Goal: Information Seeking & Learning: Find specific fact

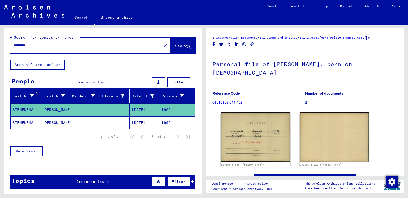
drag, startPoint x: 37, startPoint y: 47, endPoint x: 0, endPoint y: 55, distance: 38.2
click at [0, 54] on html "Search Browse archive Donate Newsletter Help Contact About Us Search Browse arc…" at bounding box center [204, 99] width 408 height 198
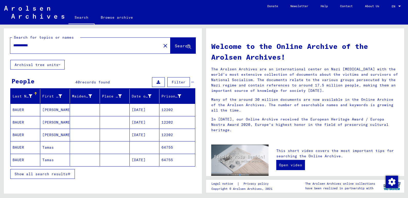
scroll to position [26, 0]
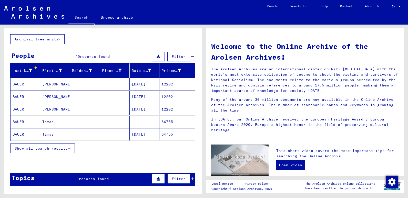
click at [36, 149] on span "Show all search results" at bounding box center [41, 148] width 53 height 5
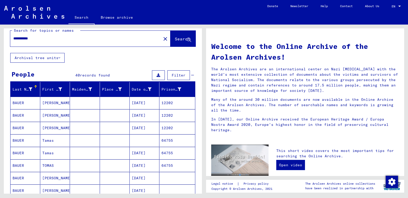
scroll to position [0, 0]
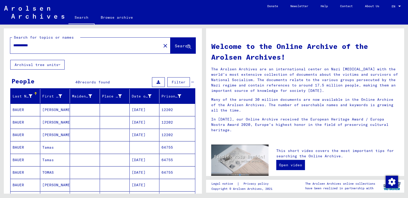
click at [44, 47] on input "**********" at bounding box center [84, 45] width 142 height 5
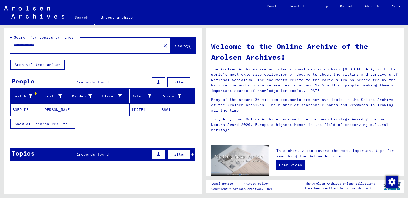
click at [26, 109] on mat-cell "BOER DE" at bounding box center [26, 110] width 30 height 12
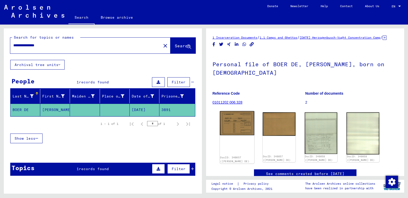
click at [236, 130] on img at bounding box center [237, 123] width 34 height 24
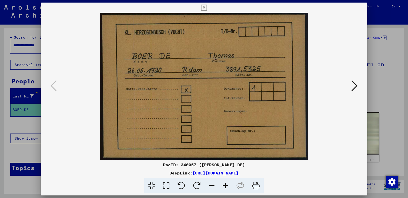
click at [350, 86] on button at bounding box center [354, 86] width 9 height 15
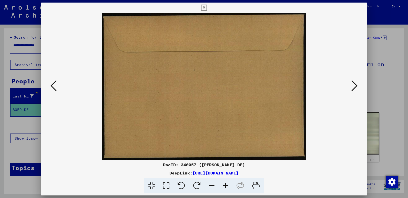
click at [350, 86] on button at bounding box center [354, 86] width 9 height 15
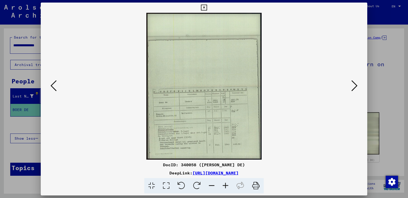
click at [225, 186] on icon at bounding box center [226, 186] width 14 height 16
click at [225, 185] on icon at bounding box center [226, 186] width 14 height 16
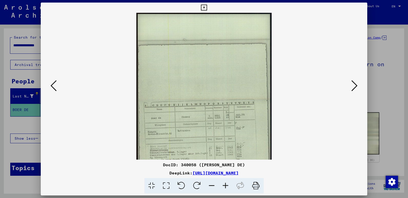
click at [225, 185] on icon at bounding box center [226, 186] width 14 height 16
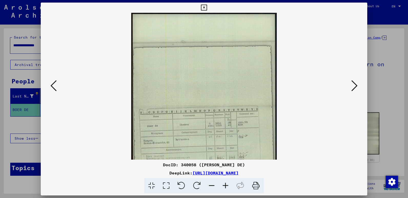
click at [225, 185] on icon at bounding box center [226, 186] width 14 height 16
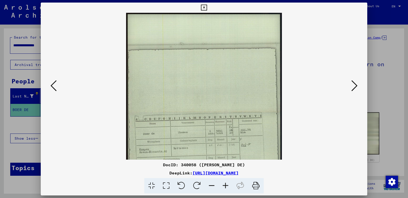
click at [225, 185] on icon at bounding box center [226, 186] width 14 height 16
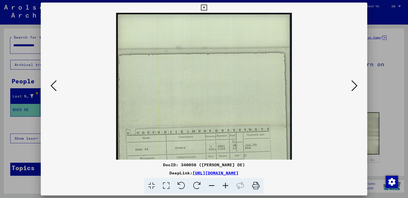
click at [225, 185] on icon at bounding box center [226, 186] width 14 height 16
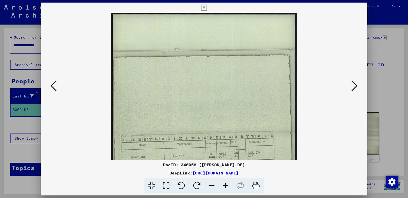
click at [225, 185] on icon at bounding box center [226, 186] width 14 height 16
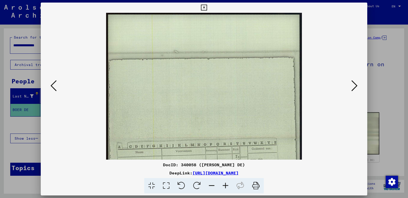
click at [225, 186] on icon at bounding box center [226, 186] width 14 height 16
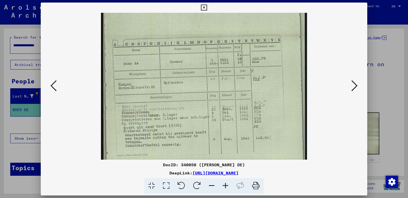
scroll to position [110, 0]
drag, startPoint x: 207, startPoint y: 144, endPoint x: 213, endPoint y: 35, distance: 109.1
click at [213, 35] on img at bounding box center [204, 34] width 206 height 263
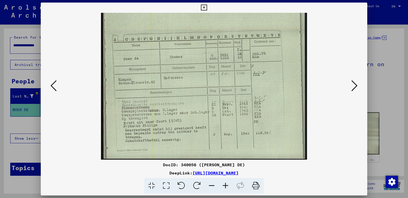
scroll to position [115, 0]
drag, startPoint x: 181, startPoint y: 89, endPoint x: 183, endPoint y: 78, distance: 11.4
click at [183, 78] on img at bounding box center [204, 28] width 206 height 263
click at [354, 84] on icon at bounding box center [354, 86] width 6 height 12
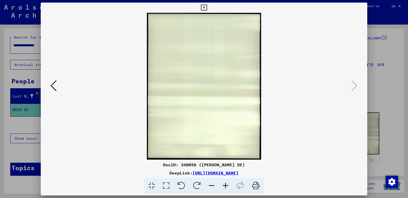
scroll to position [0, 0]
click at [203, 7] on icon at bounding box center [204, 8] width 6 height 6
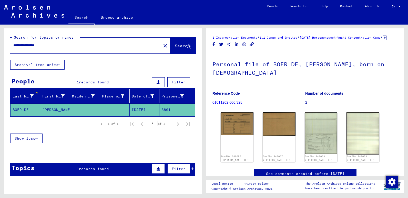
drag, startPoint x: 49, startPoint y: 44, endPoint x: 3, endPoint y: 49, distance: 47.0
click at [3, 48] on div "**********" at bounding box center [102, 109] width 204 height 169
type input "*******"
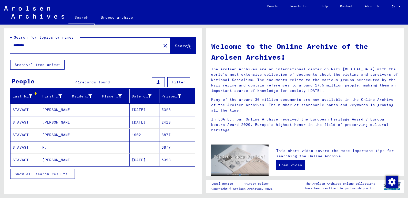
click at [24, 108] on mat-cell "STAVAST" at bounding box center [26, 110] width 30 height 12
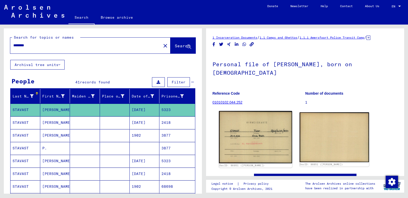
click at [246, 134] on img at bounding box center [255, 137] width 73 height 53
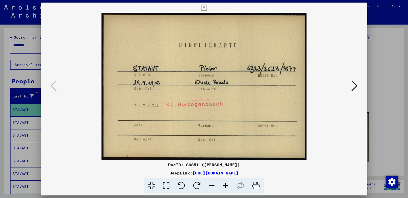
click at [203, 8] on icon at bounding box center [204, 8] width 6 height 6
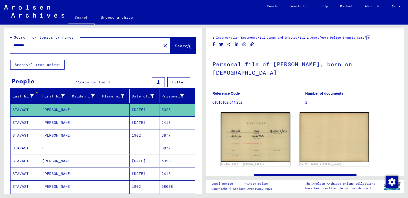
click at [27, 122] on mat-cell "STAVAST" at bounding box center [26, 123] width 30 height 13
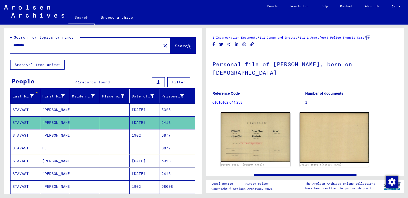
click at [21, 135] on mat-cell "STAVAST" at bounding box center [26, 135] width 30 height 13
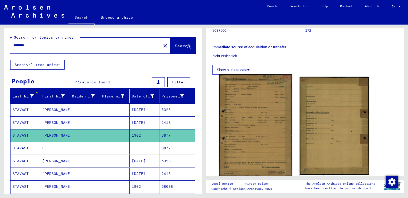
scroll to position [77, 0]
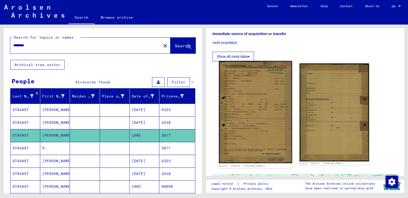
click at [243, 109] on img at bounding box center [255, 112] width 73 height 103
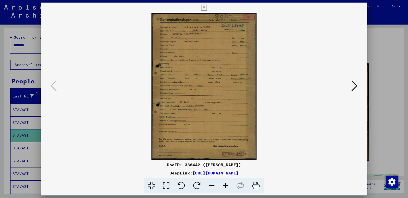
click at [225, 187] on icon at bounding box center [226, 186] width 14 height 16
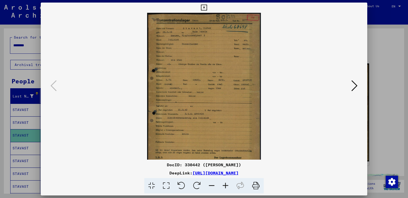
click at [225, 187] on icon at bounding box center [226, 186] width 14 height 16
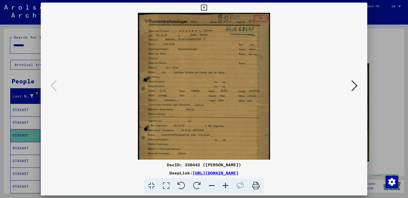
click at [224, 187] on icon at bounding box center [226, 186] width 14 height 16
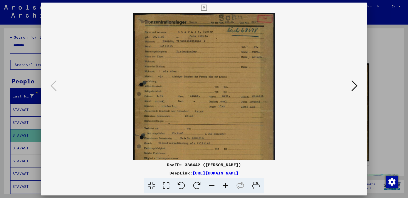
click at [224, 187] on icon at bounding box center [226, 186] width 14 height 16
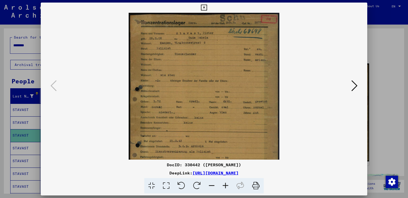
click at [224, 188] on icon at bounding box center [226, 186] width 14 height 16
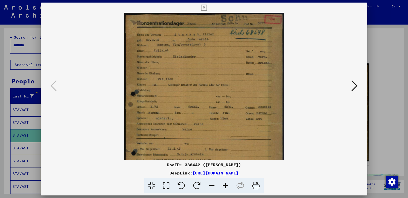
click at [224, 188] on icon at bounding box center [226, 186] width 14 height 16
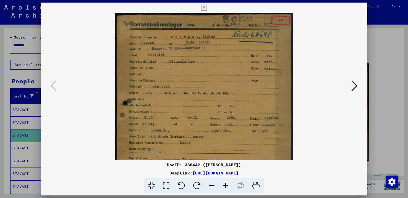
click at [225, 188] on icon at bounding box center [226, 186] width 14 height 16
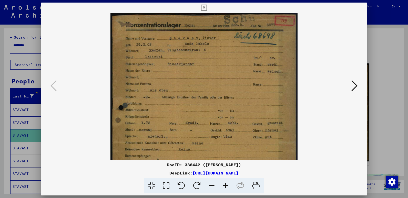
click at [225, 188] on icon at bounding box center [226, 186] width 14 height 16
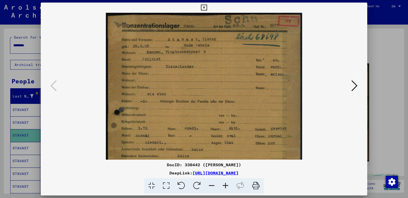
click at [225, 188] on icon at bounding box center [226, 186] width 14 height 16
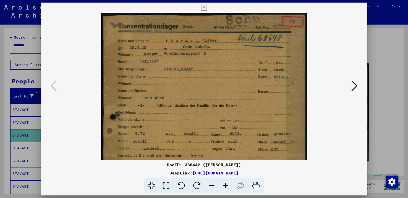
click at [225, 188] on icon at bounding box center [226, 186] width 14 height 16
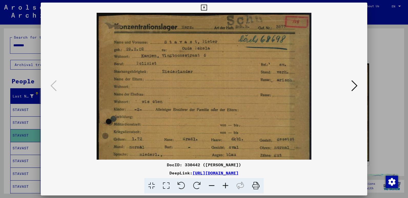
click at [225, 188] on icon at bounding box center [226, 186] width 14 height 16
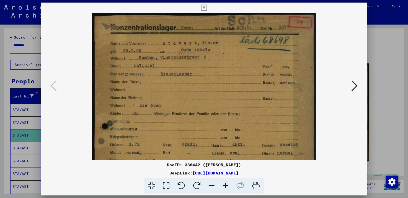
click at [225, 188] on icon at bounding box center [226, 186] width 14 height 16
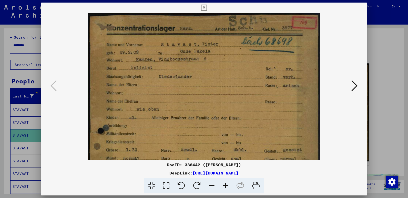
click at [225, 188] on icon at bounding box center [226, 186] width 14 height 16
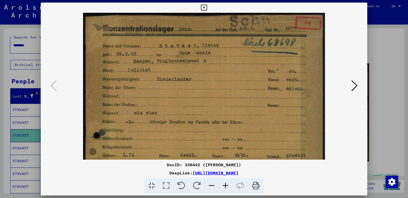
click at [225, 188] on icon at bounding box center [226, 186] width 14 height 16
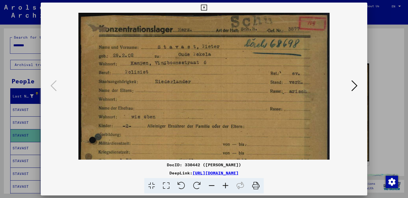
drag, startPoint x: 198, startPoint y: 110, endPoint x: 198, endPoint y: 118, distance: 8.0
click at [198, 118] on img at bounding box center [203, 189] width 251 height 352
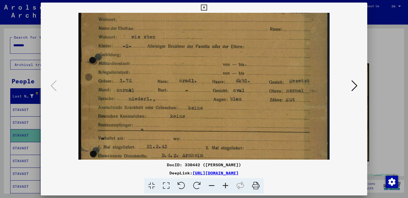
drag, startPoint x: 200, startPoint y: 123, endPoint x: 194, endPoint y: 43, distance: 80.5
click at [194, 43] on img at bounding box center [203, 109] width 251 height 352
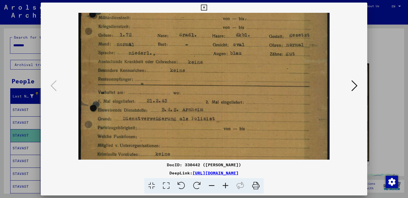
scroll to position [126, 0]
drag, startPoint x: 188, startPoint y: 101, endPoint x: 186, endPoint y: 56, distance: 44.6
click at [186, 56] on img at bounding box center [203, 63] width 251 height 352
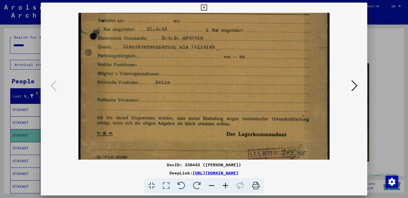
drag, startPoint x: 169, startPoint y: 89, endPoint x: 174, endPoint y: 26, distance: 63.3
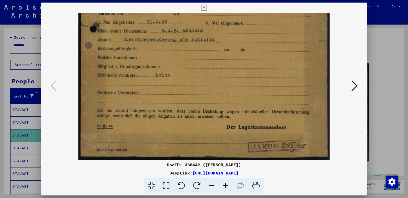
drag, startPoint x: 160, startPoint y: 105, endPoint x: 168, endPoint y: 48, distance: 57.7
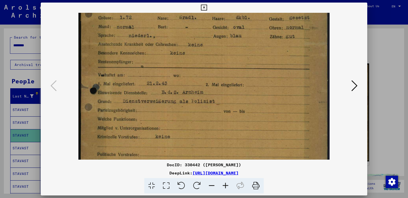
drag, startPoint x: 165, startPoint y: 76, endPoint x: 162, endPoint y: 126, distance: 50.6
click at [163, 126] on img at bounding box center [203, 46] width 251 height 352
click at [353, 85] on icon at bounding box center [354, 86] width 6 height 12
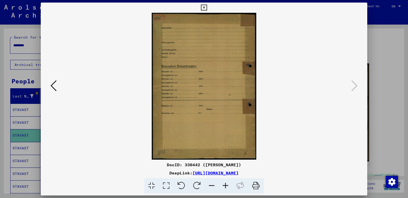
drag, startPoint x: 204, startPoint y: 7, endPoint x: 190, endPoint y: 18, distance: 17.7
click at [203, 8] on icon at bounding box center [204, 8] width 6 height 6
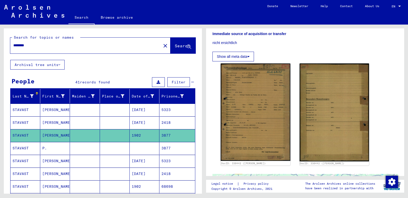
click at [22, 147] on mat-cell "STAVAST" at bounding box center [26, 148] width 30 height 13
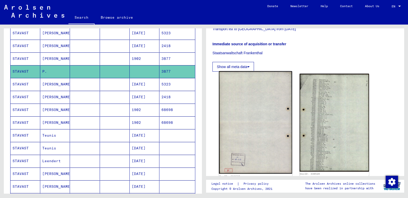
scroll to position [103, 0]
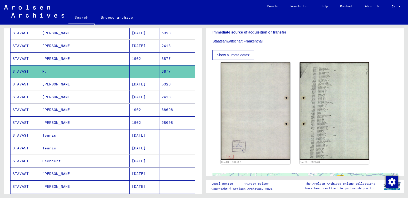
click at [22, 84] on mat-cell "STAVAST" at bounding box center [26, 84] width 30 height 13
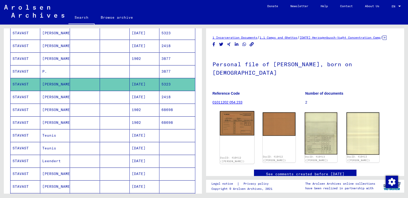
click at [245, 133] on img at bounding box center [237, 123] width 34 height 25
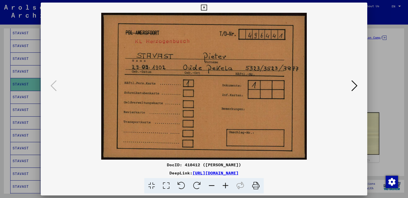
click at [352, 87] on icon at bounding box center [354, 86] width 6 height 12
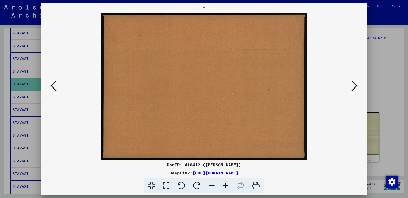
click at [352, 87] on icon at bounding box center [354, 86] width 6 height 12
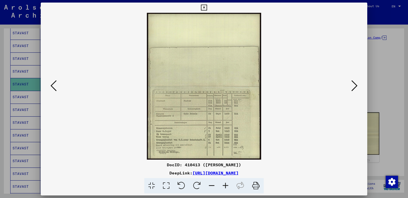
click at [225, 186] on icon at bounding box center [226, 186] width 14 height 16
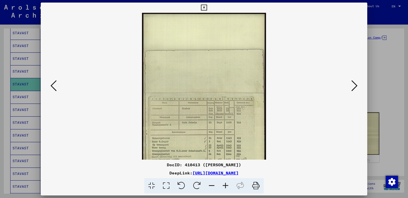
click at [225, 186] on icon at bounding box center [226, 186] width 14 height 16
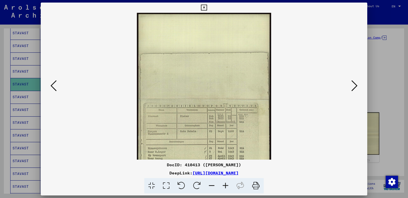
click at [225, 186] on icon at bounding box center [226, 186] width 14 height 16
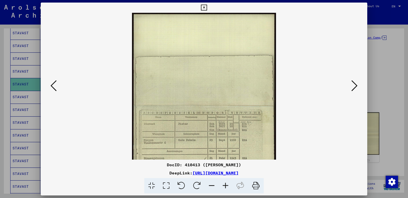
click at [225, 186] on icon at bounding box center [226, 186] width 14 height 16
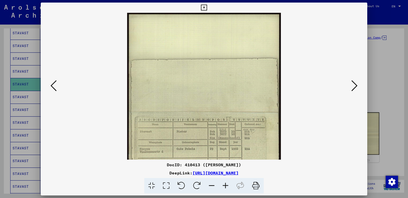
click at [225, 185] on icon at bounding box center [226, 186] width 14 height 16
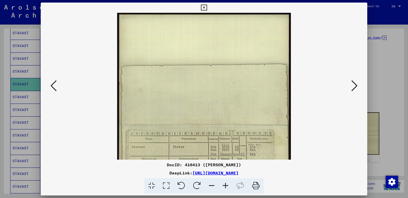
click at [225, 185] on icon at bounding box center [226, 186] width 14 height 16
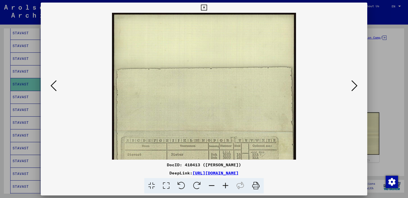
click at [225, 185] on icon at bounding box center [226, 186] width 14 height 16
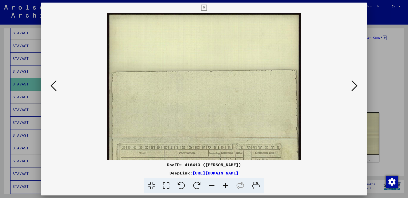
click at [225, 186] on icon at bounding box center [226, 186] width 14 height 16
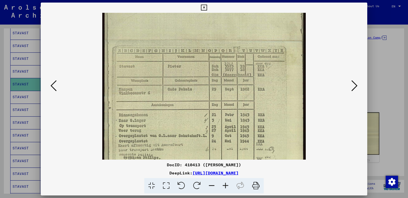
drag, startPoint x: 207, startPoint y: 140, endPoint x: 211, endPoint y: 36, distance: 104.2
click at [211, 36] on img at bounding box center [204, 40] width 204 height 263
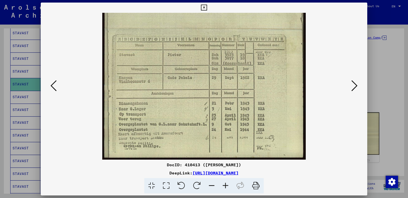
drag, startPoint x: 200, startPoint y: 117, endPoint x: 200, endPoint y: 93, distance: 23.8
click at [200, 93] on img at bounding box center [204, 28] width 204 height 263
click at [203, 7] on icon at bounding box center [204, 8] width 6 height 6
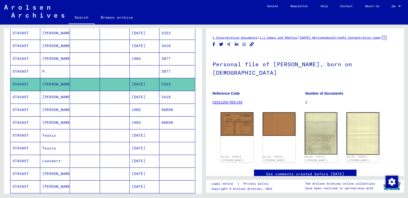
click at [19, 109] on mat-cell "STAVAST" at bounding box center [26, 110] width 30 height 13
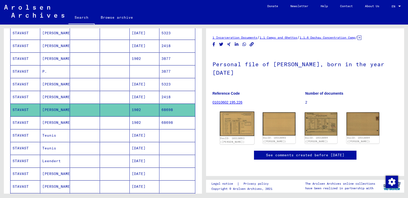
click at [234, 124] on img at bounding box center [237, 124] width 34 height 25
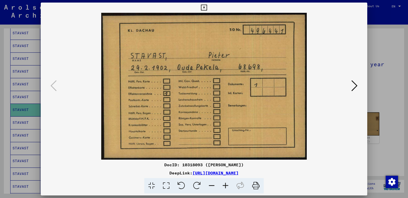
click at [350, 86] on img at bounding box center [204, 86] width 292 height 147
click at [356, 87] on icon at bounding box center [354, 86] width 6 height 12
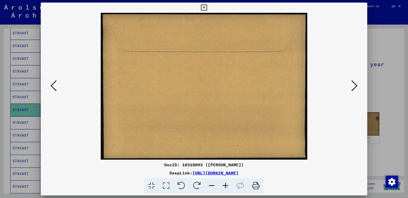
click at [356, 87] on icon at bounding box center [354, 86] width 6 height 12
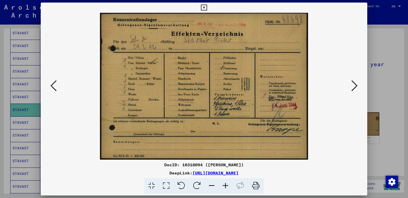
click at [354, 86] on icon at bounding box center [354, 86] width 6 height 12
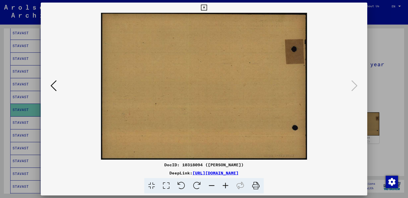
drag, startPoint x: 202, startPoint y: 7, endPoint x: 200, endPoint y: 13, distance: 6.3
click at [202, 8] on icon at bounding box center [204, 8] width 6 height 6
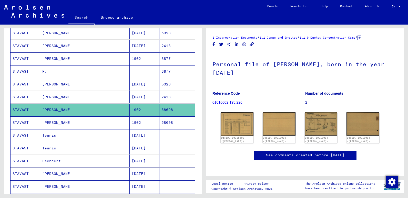
click at [25, 122] on mat-cell "STAVAST" at bounding box center [26, 123] width 30 height 13
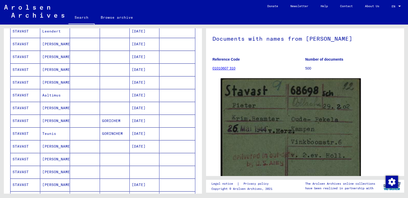
scroll to position [231, 0]
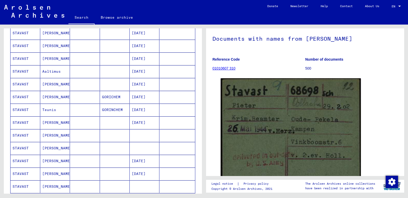
click at [25, 135] on mat-cell "STAVAST" at bounding box center [26, 135] width 30 height 13
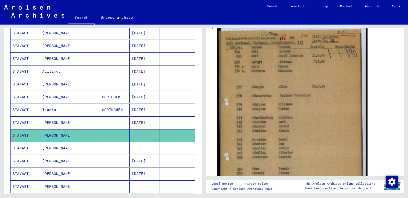
scroll to position [103, 0]
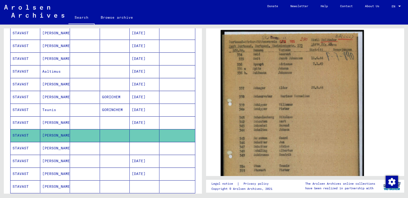
click at [23, 148] on mat-cell "STAVAST" at bounding box center [26, 148] width 30 height 13
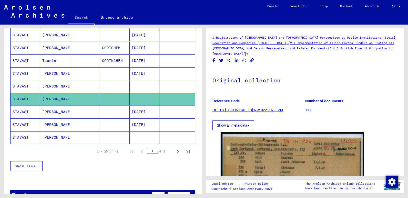
scroll to position [282, 0]
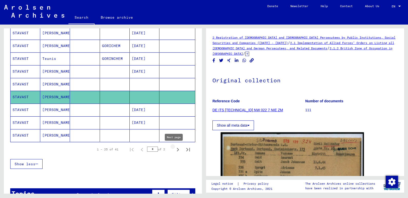
click at [174, 150] on icon "Next page" at bounding box center [177, 149] width 7 height 7
type input "*"
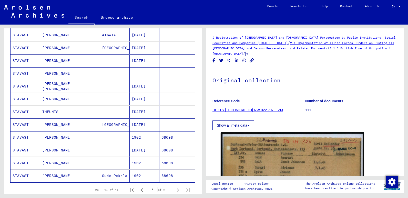
scroll to position [128, 0]
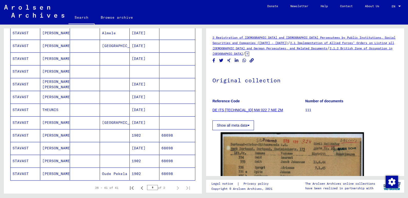
click at [21, 134] on mat-cell "STAVAST" at bounding box center [26, 135] width 30 height 13
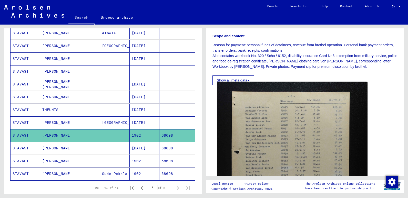
scroll to position [103, 0]
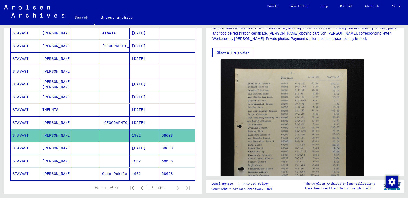
click at [28, 149] on mat-cell "STAVAST" at bounding box center [26, 148] width 30 height 13
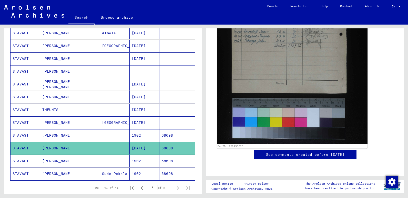
scroll to position [256, 0]
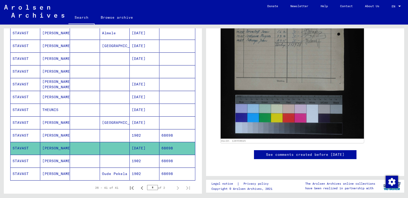
click at [25, 162] on mat-cell "STAVAST" at bounding box center [26, 161] width 30 height 13
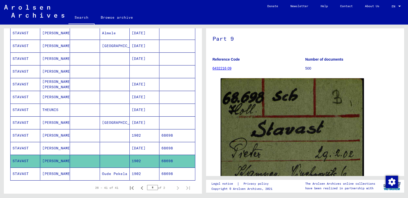
click at [23, 173] on icon at bounding box center [21, 178] width 13 height 21
click at [23, 174] on icon at bounding box center [21, 178] width 13 height 21
click at [51, 174] on mat-cell "[PERSON_NAME]" at bounding box center [55, 174] width 30 height 13
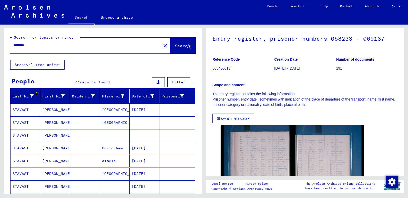
drag, startPoint x: 26, startPoint y: 46, endPoint x: -1, endPoint y: 52, distance: 27.6
click at [0, 52] on html "Search Browse archive Donate Newsletter Help Contact About Us Search Browse arc…" at bounding box center [204, 99] width 408 height 198
type input "**********"
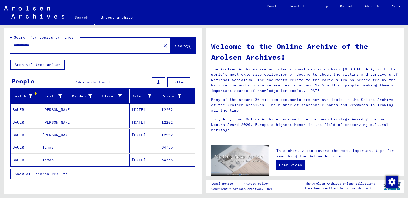
click at [44, 174] on span "Show all search results" at bounding box center [41, 174] width 53 height 5
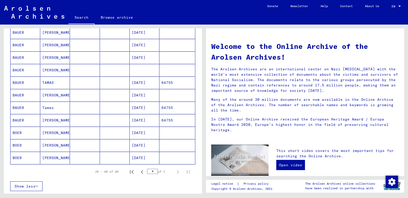
scroll to position [256, 0]
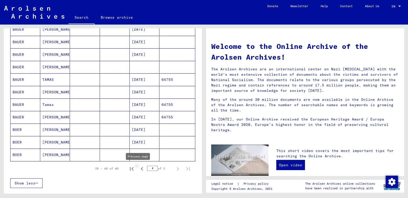
click at [138, 168] on icon "Previous page" at bounding box center [141, 169] width 7 height 7
type input "*"
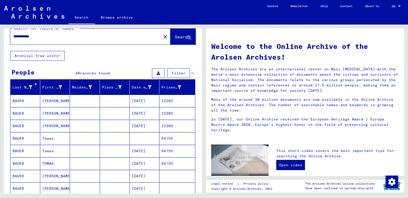
scroll to position [0, 0]
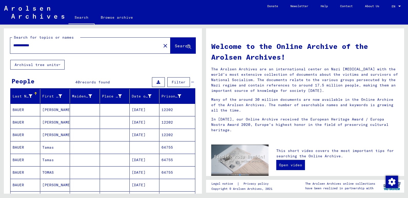
click at [45, 47] on input "**********" at bounding box center [84, 45] width 142 height 5
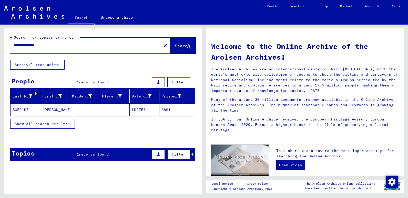
click at [20, 110] on mat-cell "BOER DE" at bounding box center [26, 110] width 30 height 12
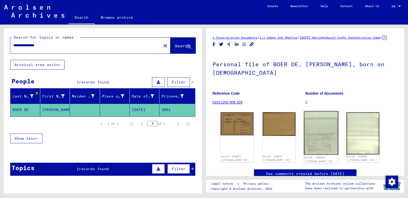
click at [321, 138] on img at bounding box center [321, 133] width 34 height 44
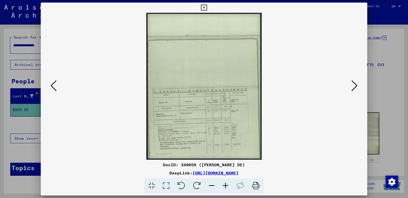
click at [225, 185] on icon at bounding box center [226, 186] width 14 height 16
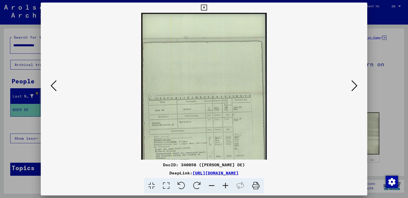
click at [224, 185] on icon at bounding box center [226, 186] width 14 height 16
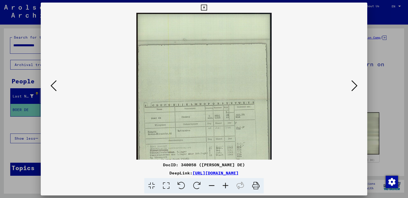
click at [224, 185] on icon at bounding box center [226, 186] width 14 height 16
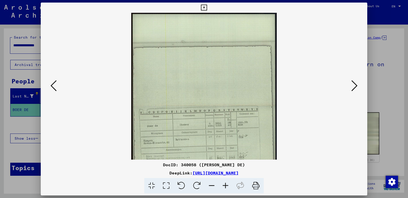
click at [224, 186] on icon at bounding box center [226, 186] width 14 height 16
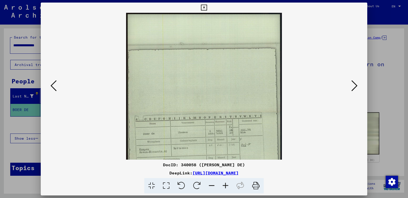
click at [224, 186] on icon at bounding box center [226, 186] width 14 height 16
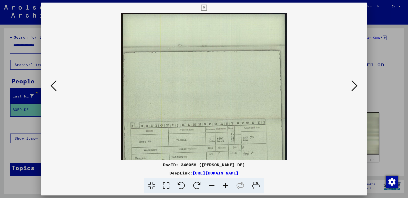
click at [224, 186] on icon at bounding box center [226, 186] width 14 height 16
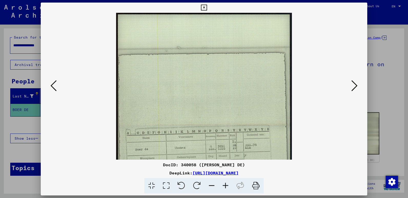
click at [224, 186] on icon at bounding box center [226, 186] width 14 height 16
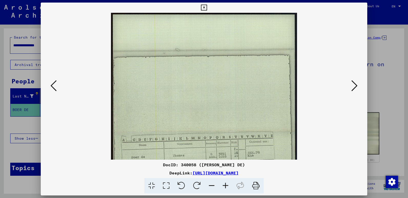
click at [224, 186] on icon at bounding box center [226, 186] width 14 height 16
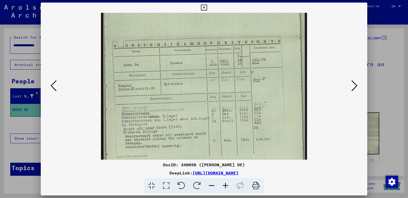
scroll to position [115, 0]
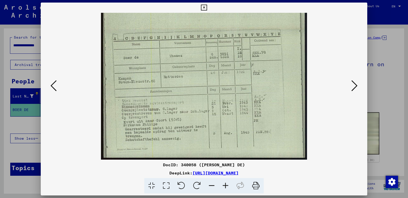
drag, startPoint x: 212, startPoint y: 142, endPoint x: 224, endPoint y: 11, distance: 130.7
click at [224, 11] on div "DocID: 340058 ([PERSON_NAME] DE) DeepLink: [URL][DOMAIN_NAME]" at bounding box center [204, 99] width 327 height 192
click at [204, 7] on icon at bounding box center [204, 8] width 6 height 6
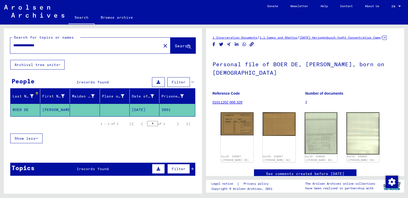
drag, startPoint x: 41, startPoint y: 47, endPoint x: -1, endPoint y: 52, distance: 41.8
click at [0, 52] on html "**********" at bounding box center [204, 99] width 408 height 198
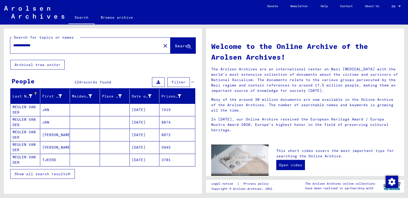
drag, startPoint x: 44, startPoint y: 46, endPoint x: 36, endPoint y: 47, distance: 8.6
click at [36, 47] on input "**********" at bounding box center [84, 45] width 142 height 5
type input "*"
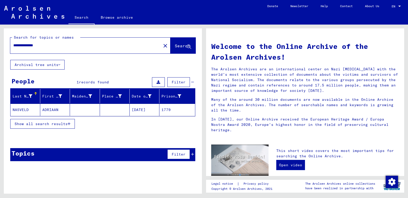
drag, startPoint x: 22, startPoint y: 47, endPoint x: -1, endPoint y: 50, distance: 22.7
click at [0, 50] on html "**********" at bounding box center [204, 99] width 408 height 198
type input "**********"
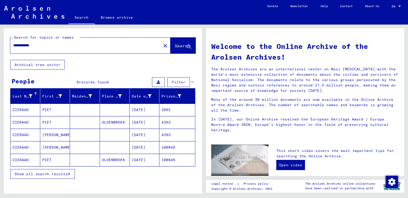
click at [26, 109] on mat-cell "CIERAAD" at bounding box center [26, 110] width 30 height 12
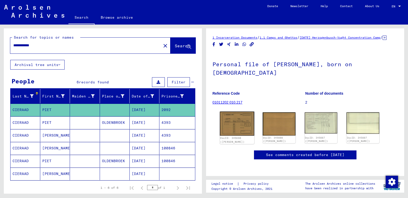
click at [232, 122] on img at bounding box center [237, 124] width 34 height 24
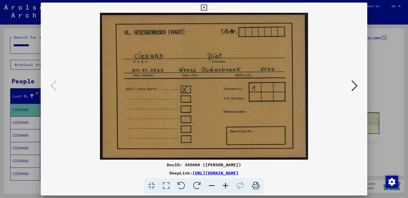
click at [354, 86] on icon at bounding box center [354, 86] width 6 height 12
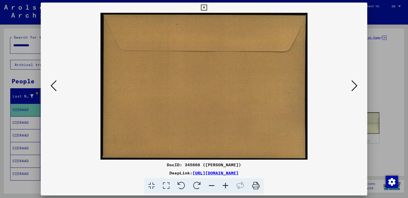
click at [354, 86] on icon at bounding box center [354, 86] width 6 height 12
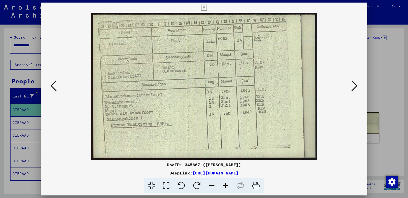
click at [356, 84] on icon at bounding box center [354, 86] width 6 height 12
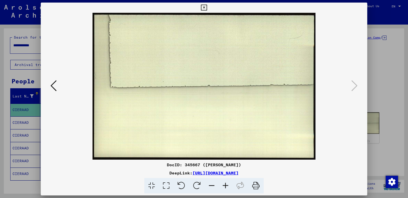
click at [205, 7] on icon at bounding box center [204, 8] width 6 height 6
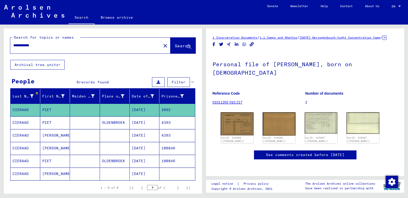
click at [28, 123] on mat-cell "CIERAAD" at bounding box center [26, 123] width 30 height 13
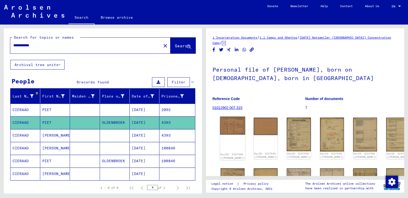
click at [229, 124] on img at bounding box center [232, 126] width 25 height 18
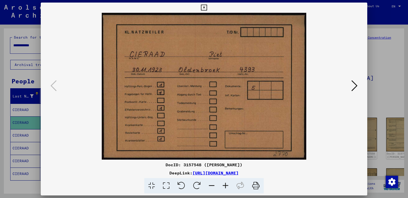
click at [352, 89] on icon at bounding box center [354, 86] width 6 height 12
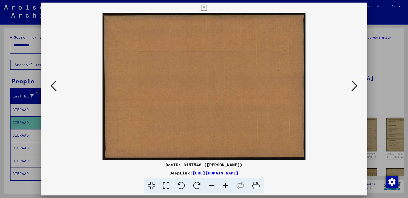
click at [352, 89] on icon at bounding box center [354, 86] width 6 height 12
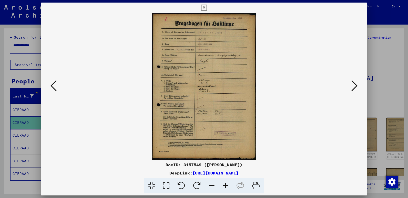
click at [226, 186] on icon at bounding box center [226, 186] width 14 height 16
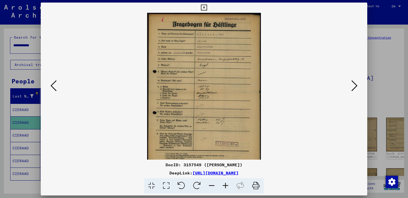
click at [226, 185] on icon at bounding box center [226, 186] width 14 height 16
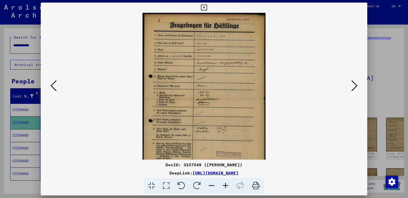
click at [226, 185] on icon at bounding box center [226, 186] width 14 height 16
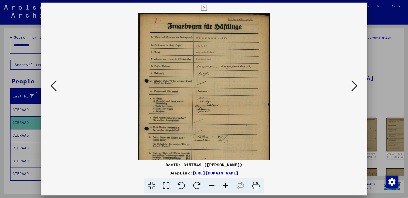
click at [226, 185] on icon at bounding box center [226, 186] width 14 height 16
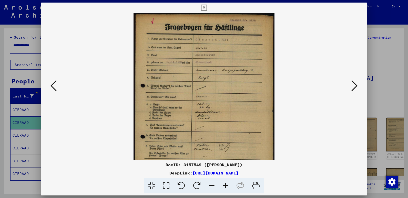
click at [226, 185] on icon at bounding box center [226, 186] width 14 height 16
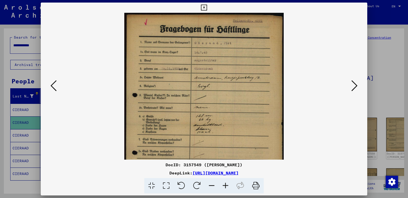
click at [226, 185] on icon at bounding box center [226, 186] width 14 height 16
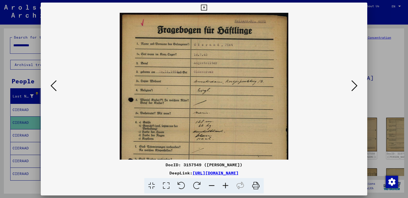
click at [226, 185] on icon at bounding box center [226, 186] width 14 height 16
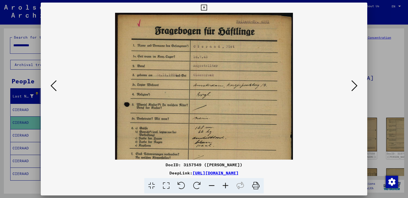
click at [226, 185] on icon at bounding box center [226, 186] width 14 height 16
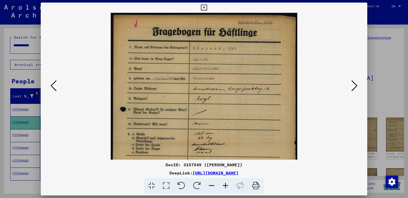
click at [226, 185] on icon at bounding box center [226, 186] width 14 height 16
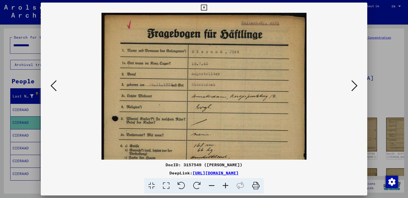
click at [226, 185] on icon at bounding box center [226, 186] width 14 height 16
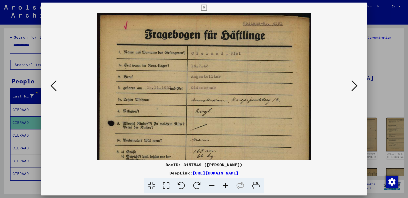
click at [226, 185] on icon at bounding box center [226, 186] width 14 height 16
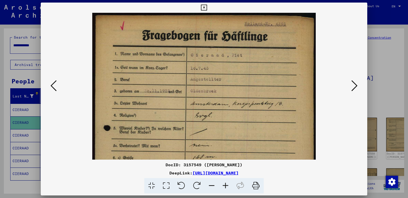
click at [226, 185] on icon at bounding box center [226, 186] width 14 height 16
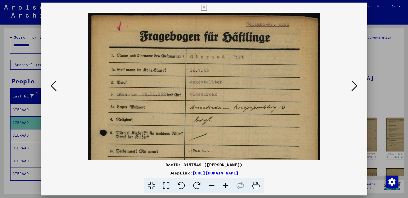
click at [226, 185] on icon at bounding box center [226, 186] width 14 height 16
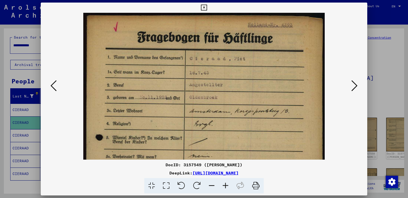
click at [226, 185] on icon at bounding box center [226, 186] width 14 height 16
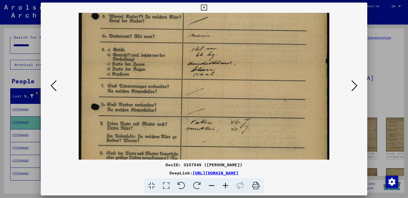
drag, startPoint x: 216, startPoint y: 140, endPoint x: 209, endPoint y: 18, distance: 122.2
click at [209, 13] on img at bounding box center [204, 63] width 251 height 352
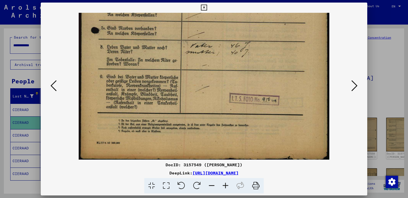
scroll to position [205, 0]
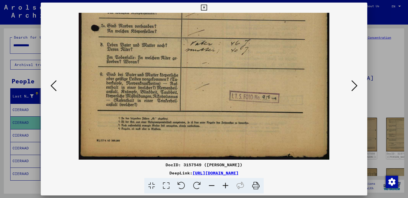
drag, startPoint x: 213, startPoint y: 123, endPoint x: 214, endPoint y: 63, distance: 60.0
click at [354, 85] on icon at bounding box center [354, 86] width 6 height 12
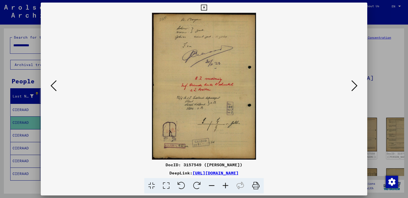
scroll to position [0, 0]
click at [225, 185] on icon at bounding box center [226, 186] width 14 height 16
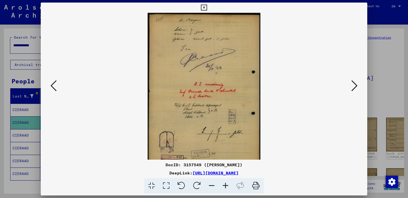
click at [225, 185] on icon at bounding box center [226, 186] width 14 height 16
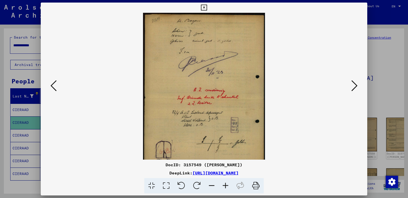
click at [225, 185] on icon at bounding box center [226, 186] width 14 height 16
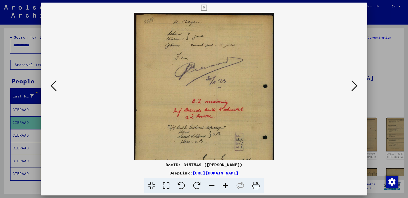
click at [225, 185] on icon at bounding box center [226, 186] width 14 height 16
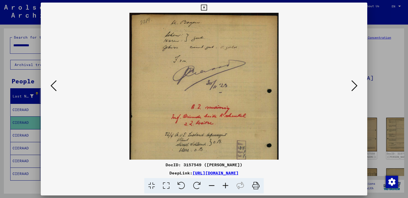
click at [225, 185] on icon at bounding box center [226, 186] width 14 height 16
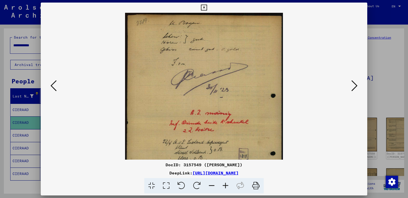
click at [225, 185] on icon at bounding box center [226, 186] width 14 height 16
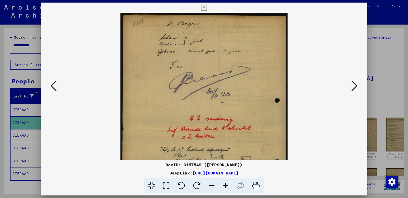
click at [225, 185] on icon at bounding box center [226, 186] width 14 height 16
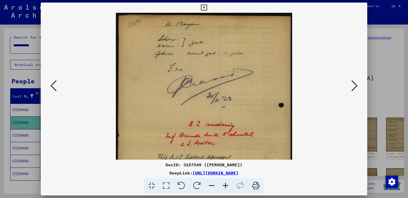
click at [225, 185] on icon at bounding box center [226, 186] width 14 height 16
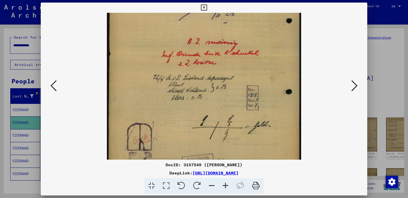
scroll to position [68, 0]
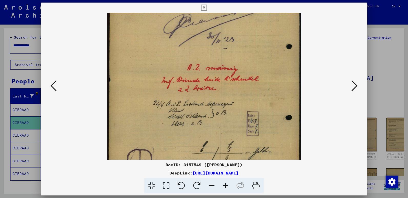
drag, startPoint x: 224, startPoint y: 148, endPoint x: 211, endPoint y: 82, distance: 67.5
click at [208, 81] on img at bounding box center [204, 82] width 194 height 275
click at [354, 85] on icon at bounding box center [354, 86] width 6 height 12
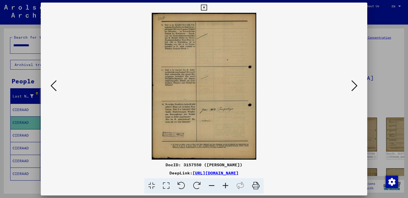
click at [354, 85] on icon at bounding box center [354, 86] width 6 height 12
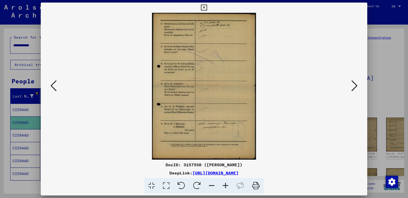
click at [354, 85] on icon at bounding box center [354, 86] width 6 height 12
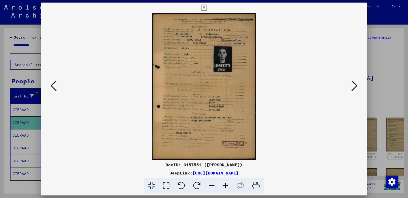
click at [226, 185] on icon at bounding box center [226, 186] width 14 height 16
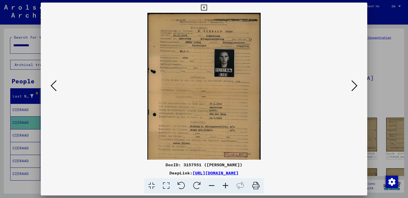
click at [226, 185] on icon at bounding box center [226, 186] width 14 height 16
click at [225, 185] on icon at bounding box center [226, 186] width 14 height 16
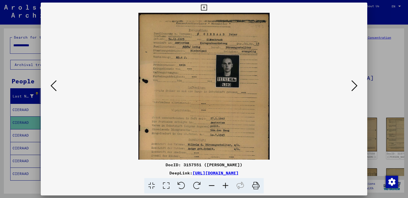
click at [225, 185] on icon at bounding box center [226, 186] width 14 height 16
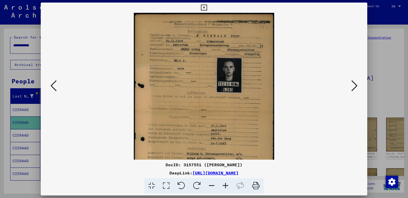
click at [225, 185] on icon at bounding box center [226, 186] width 14 height 16
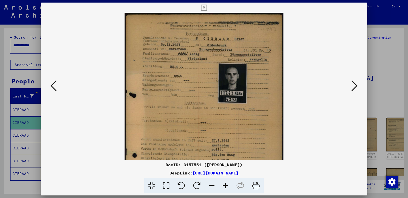
click at [225, 185] on icon at bounding box center [226, 186] width 14 height 16
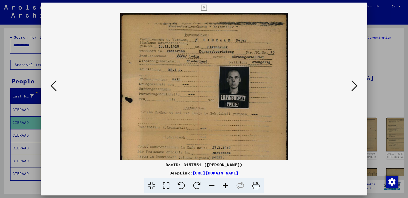
click at [225, 185] on icon at bounding box center [226, 186] width 14 height 16
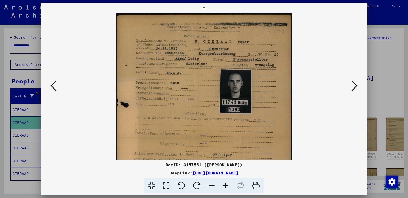
click at [225, 185] on icon at bounding box center [226, 186] width 14 height 16
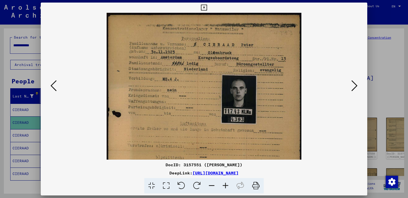
click at [225, 185] on icon at bounding box center [226, 186] width 14 height 16
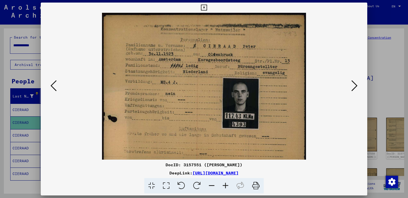
click at [225, 185] on icon at bounding box center [226, 186] width 14 height 16
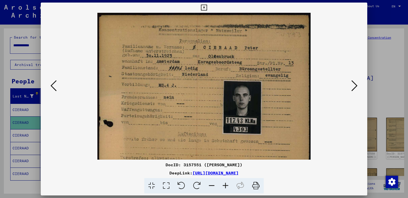
click at [225, 185] on icon at bounding box center [226, 186] width 14 height 16
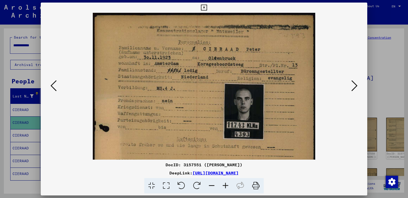
click at [225, 185] on icon at bounding box center [226, 186] width 14 height 16
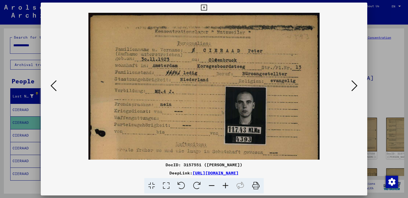
click at [225, 185] on icon at bounding box center [226, 186] width 14 height 16
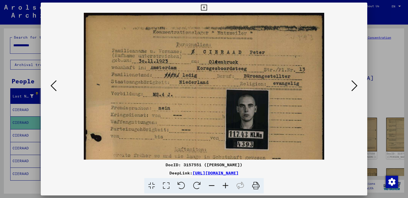
click at [225, 185] on icon at bounding box center [226, 186] width 14 height 16
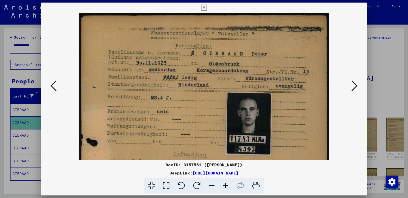
click at [225, 185] on icon at bounding box center [226, 186] width 14 height 16
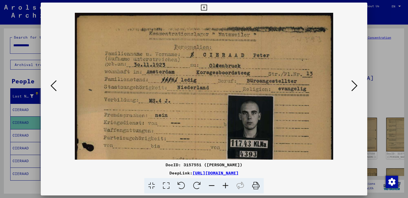
click at [225, 185] on icon at bounding box center [226, 186] width 14 height 16
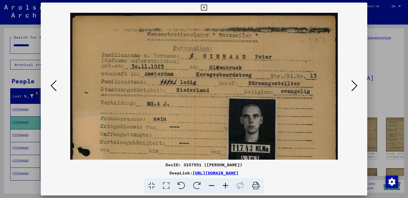
click at [225, 185] on icon at bounding box center [226, 186] width 14 height 16
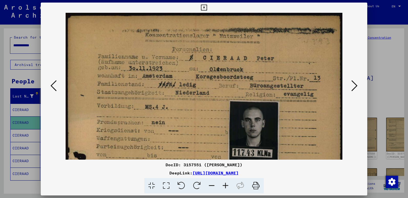
click at [225, 185] on icon at bounding box center [226, 186] width 14 height 16
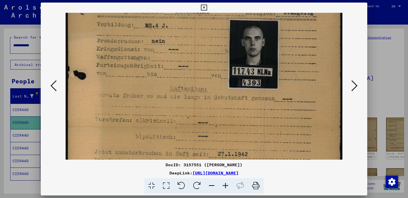
scroll to position [82, 0]
drag, startPoint x: 199, startPoint y: 130, endPoint x: 192, endPoint y: 49, distance: 82.1
click at [192, 49] on img at bounding box center [204, 126] width 277 height 391
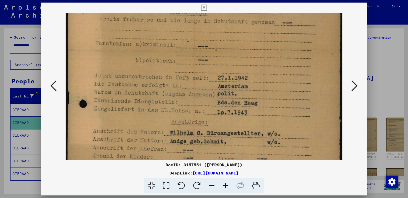
scroll to position [158, 0]
drag, startPoint x: 203, startPoint y: 126, endPoint x: 198, endPoint y: 49, distance: 76.8
click at [198, 49] on img at bounding box center [204, 49] width 277 height 391
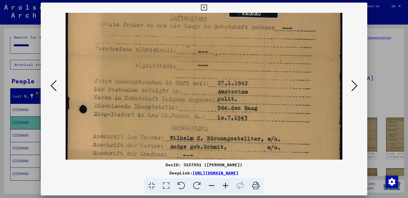
scroll to position [151, 0]
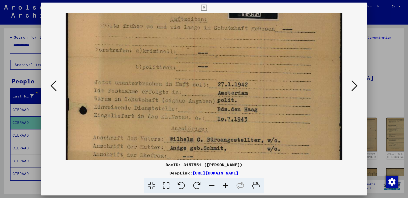
drag, startPoint x: 170, startPoint y: 100, endPoint x: 150, endPoint y: 108, distance: 20.8
click at [150, 108] on img at bounding box center [204, 57] width 277 height 391
click at [203, 6] on icon at bounding box center [204, 8] width 6 height 6
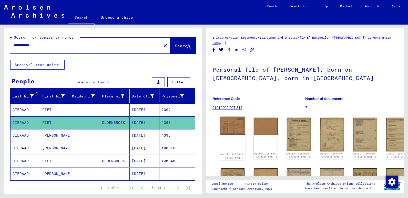
click at [233, 125] on img at bounding box center [232, 126] width 25 height 18
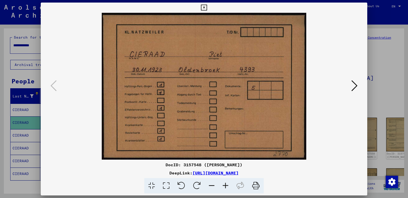
click at [353, 87] on icon at bounding box center [354, 86] width 6 height 12
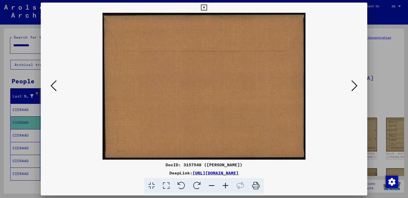
click at [353, 87] on icon at bounding box center [354, 86] width 6 height 12
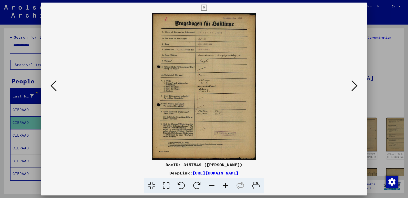
click at [353, 87] on icon at bounding box center [354, 86] width 6 height 12
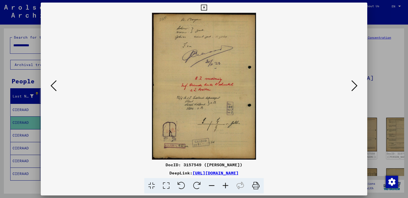
click at [353, 87] on icon at bounding box center [354, 86] width 6 height 12
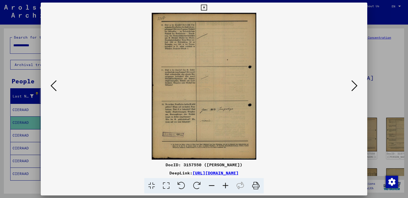
click at [53, 87] on icon at bounding box center [54, 86] width 6 height 12
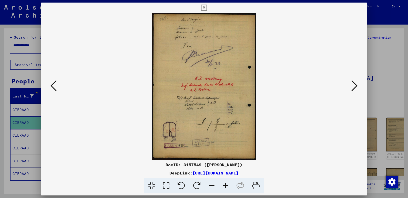
click at [224, 185] on icon at bounding box center [226, 186] width 14 height 16
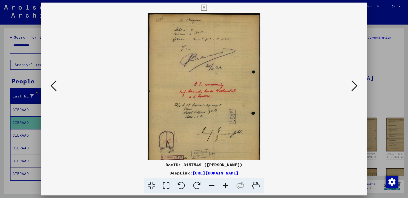
click at [224, 185] on icon at bounding box center [226, 186] width 14 height 16
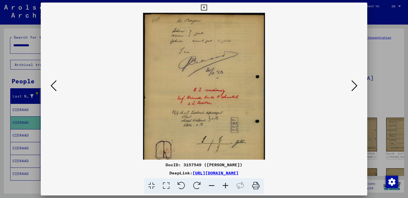
click at [224, 185] on icon at bounding box center [226, 186] width 14 height 16
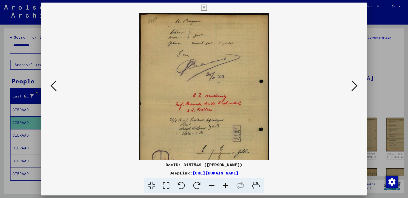
click at [224, 185] on icon at bounding box center [226, 186] width 14 height 16
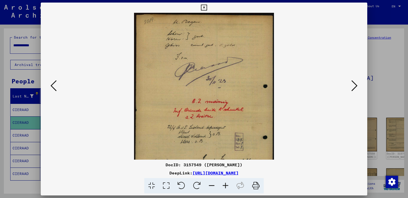
click at [224, 185] on icon at bounding box center [226, 186] width 14 height 16
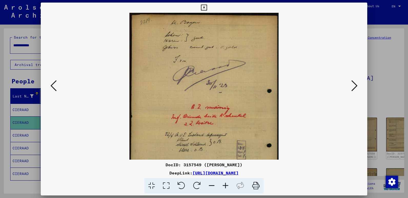
click at [224, 185] on icon at bounding box center [226, 186] width 14 height 16
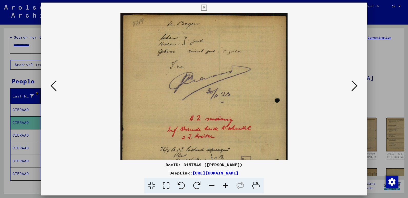
click at [224, 185] on icon at bounding box center [226, 186] width 14 height 16
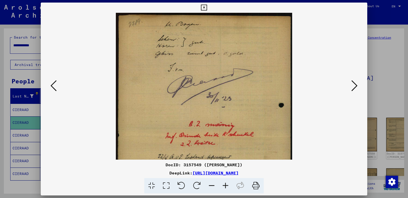
click at [353, 86] on icon at bounding box center [354, 86] width 6 height 12
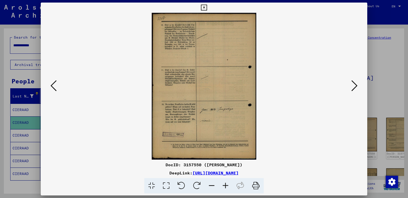
click at [354, 86] on icon at bounding box center [354, 86] width 6 height 12
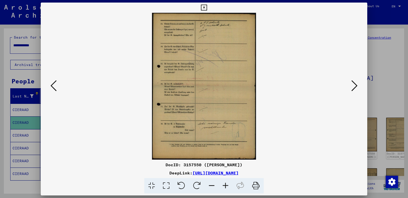
click at [354, 86] on icon at bounding box center [354, 86] width 6 height 12
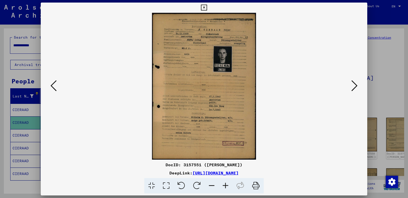
click at [354, 86] on icon at bounding box center [354, 86] width 6 height 12
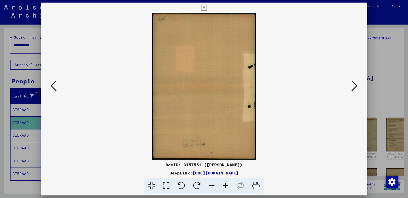
click at [354, 86] on icon at bounding box center [354, 86] width 6 height 12
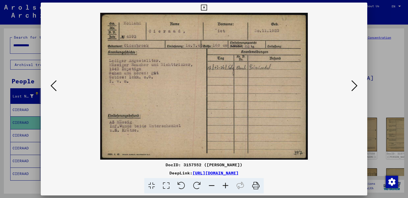
click at [354, 86] on icon at bounding box center [354, 86] width 6 height 12
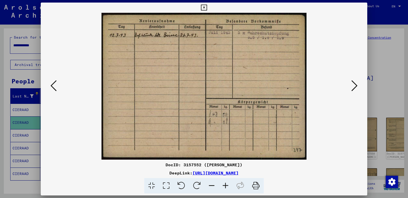
click at [354, 86] on icon at bounding box center [354, 86] width 6 height 12
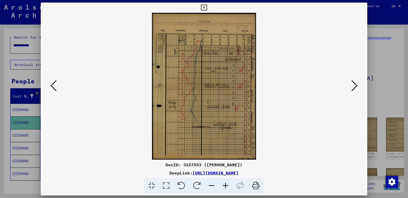
click at [354, 86] on icon at bounding box center [354, 86] width 6 height 12
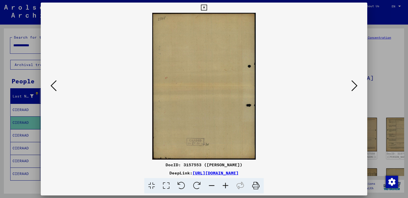
click at [52, 86] on icon at bounding box center [54, 86] width 6 height 12
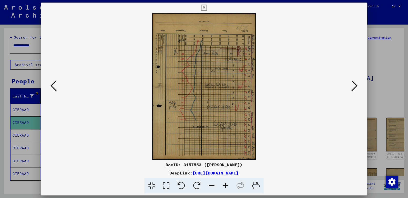
click at [54, 87] on icon at bounding box center [54, 86] width 6 height 12
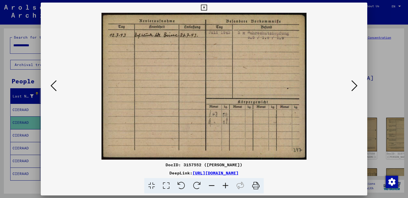
click at [356, 84] on icon at bounding box center [354, 86] width 6 height 12
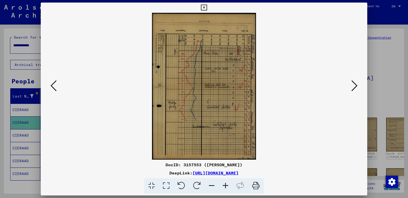
click at [356, 84] on icon at bounding box center [354, 86] width 6 height 12
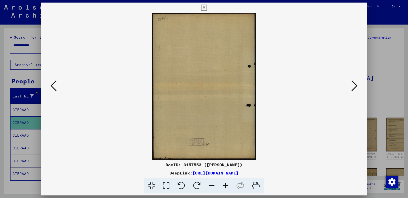
click at [356, 84] on icon at bounding box center [354, 86] width 6 height 12
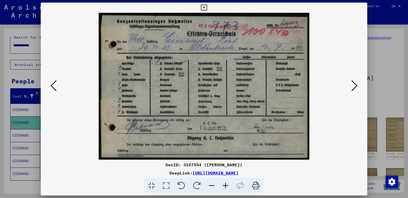
click at [356, 84] on icon at bounding box center [354, 86] width 6 height 12
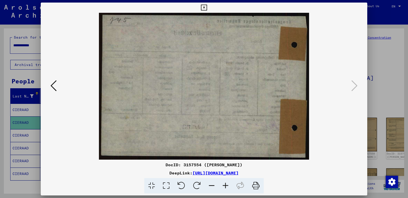
click at [203, 7] on icon at bounding box center [204, 8] width 6 height 6
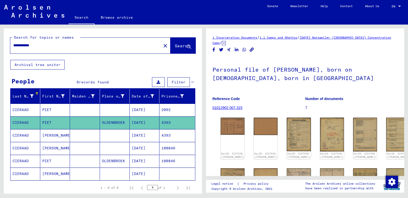
click at [25, 136] on mat-cell "CIERAAD" at bounding box center [26, 135] width 30 height 13
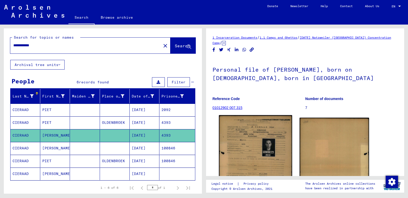
click at [242, 147] on img at bounding box center [255, 166] width 73 height 103
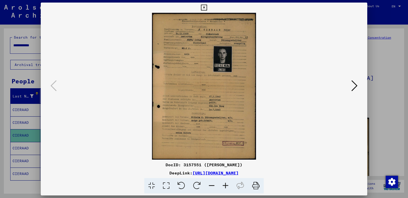
click at [202, 8] on icon at bounding box center [204, 8] width 6 height 6
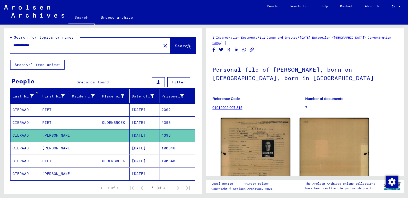
click at [24, 149] on mat-cell "CIERAAD" at bounding box center [26, 148] width 30 height 13
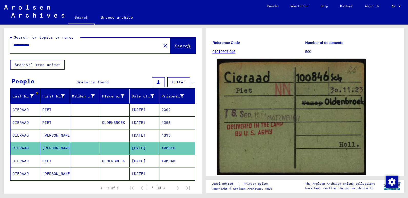
scroll to position [51, 0]
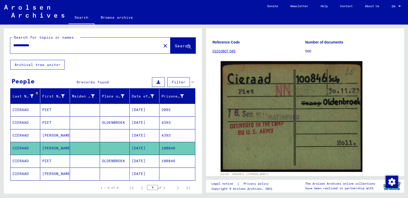
click at [22, 162] on mat-cell "CIERAAD" at bounding box center [26, 161] width 30 height 13
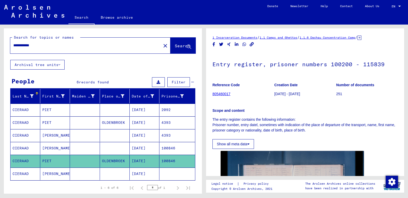
click at [21, 173] on icon at bounding box center [21, 178] width 13 height 21
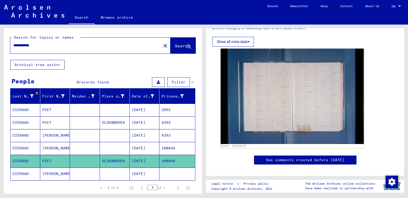
click at [29, 134] on mat-cell "CIERAAD" at bounding box center [26, 135] width 30 height 13
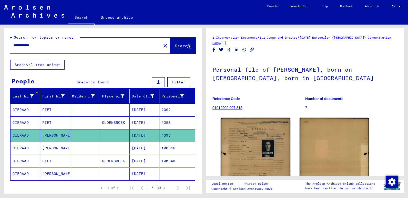
click at [27, 123] on mat-cell "CIERAAD" at bounding box center [26, 123] width 30 height 13
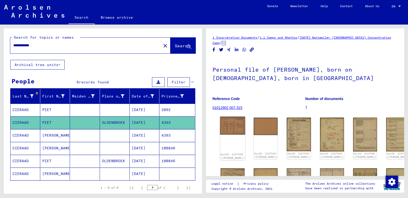
click at [230, 128] on img at bounding box center [232, 126] width 25 height 18
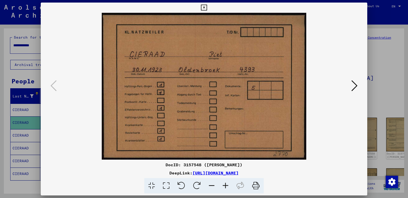
click at [204, 8] on icon at bounding box center [204, 8] width 6 height 6
